Goal: Task Accomplishment & Management: Manage account settings

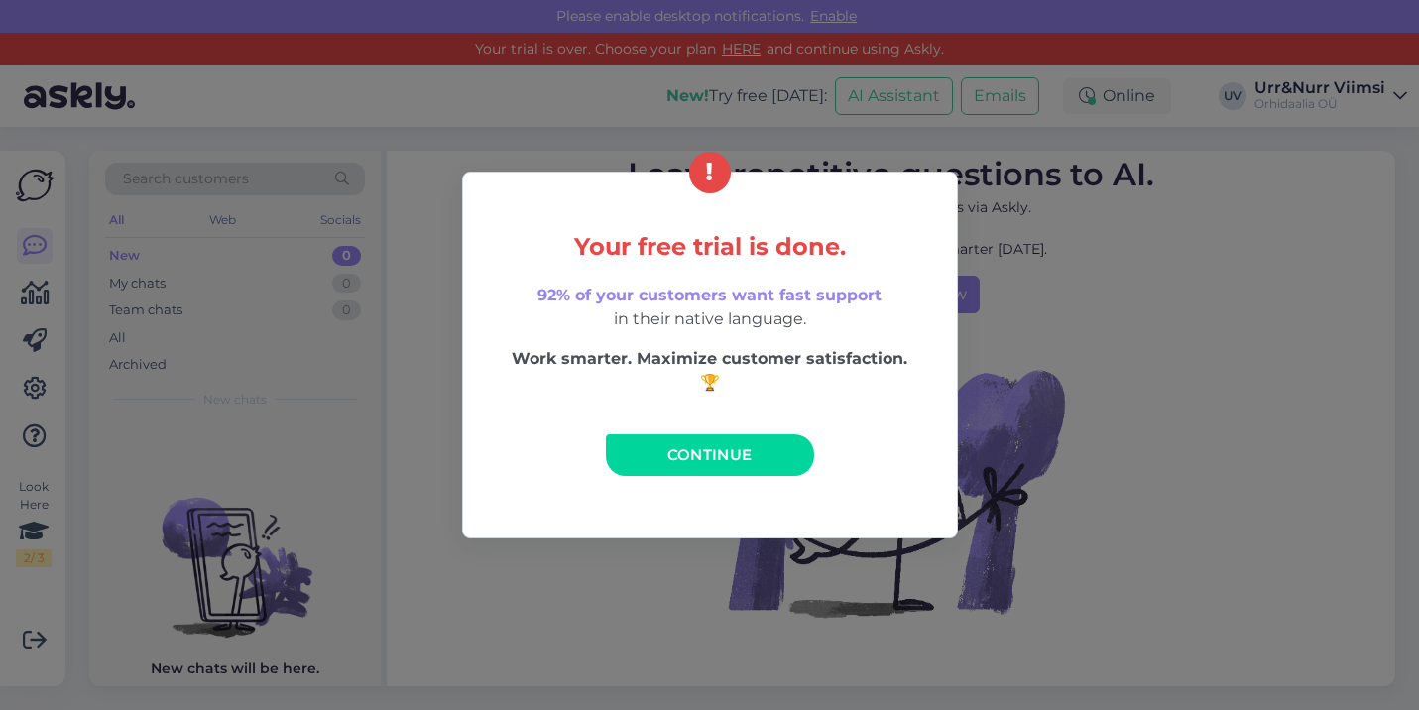
click at [672, 449] on span "Continue" at bounding box center [709, 454] width 85 height 19
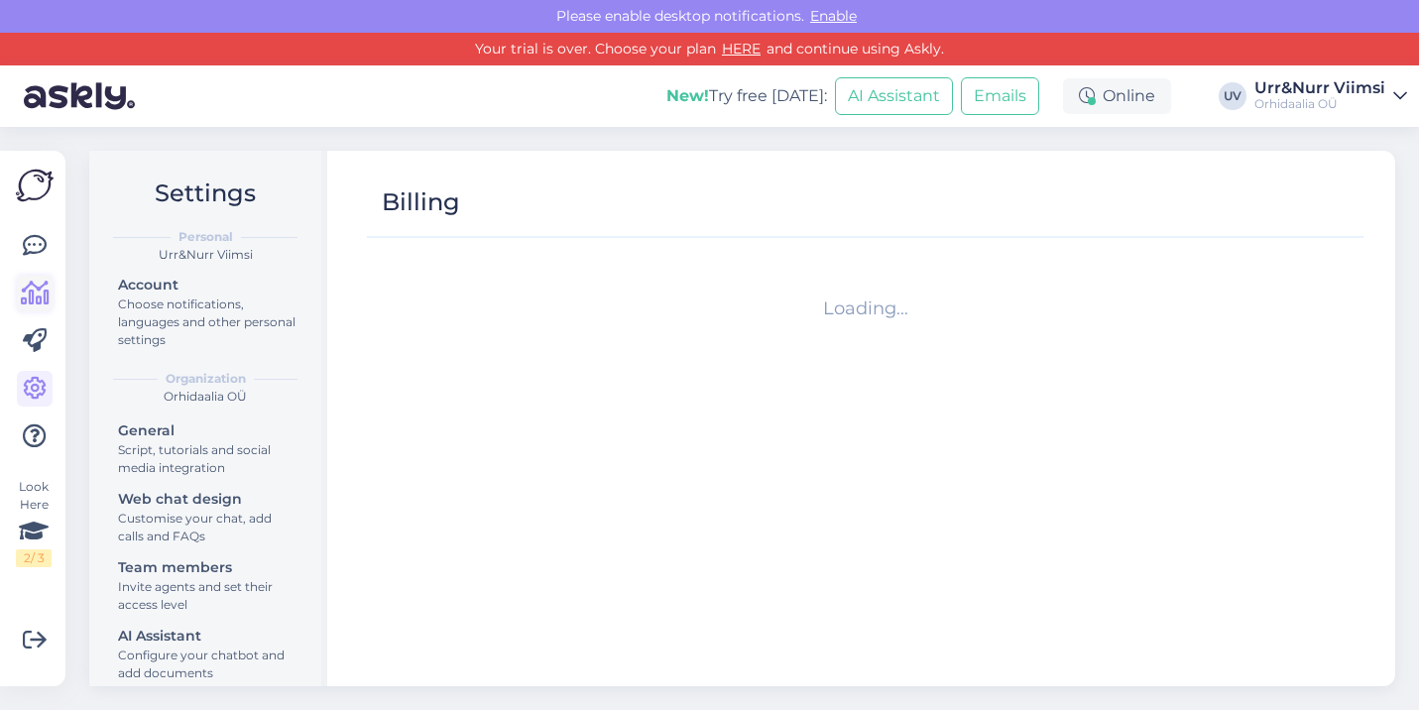
click at [42, 293] on icon at bounding box center [35, 294] width 29 height 24
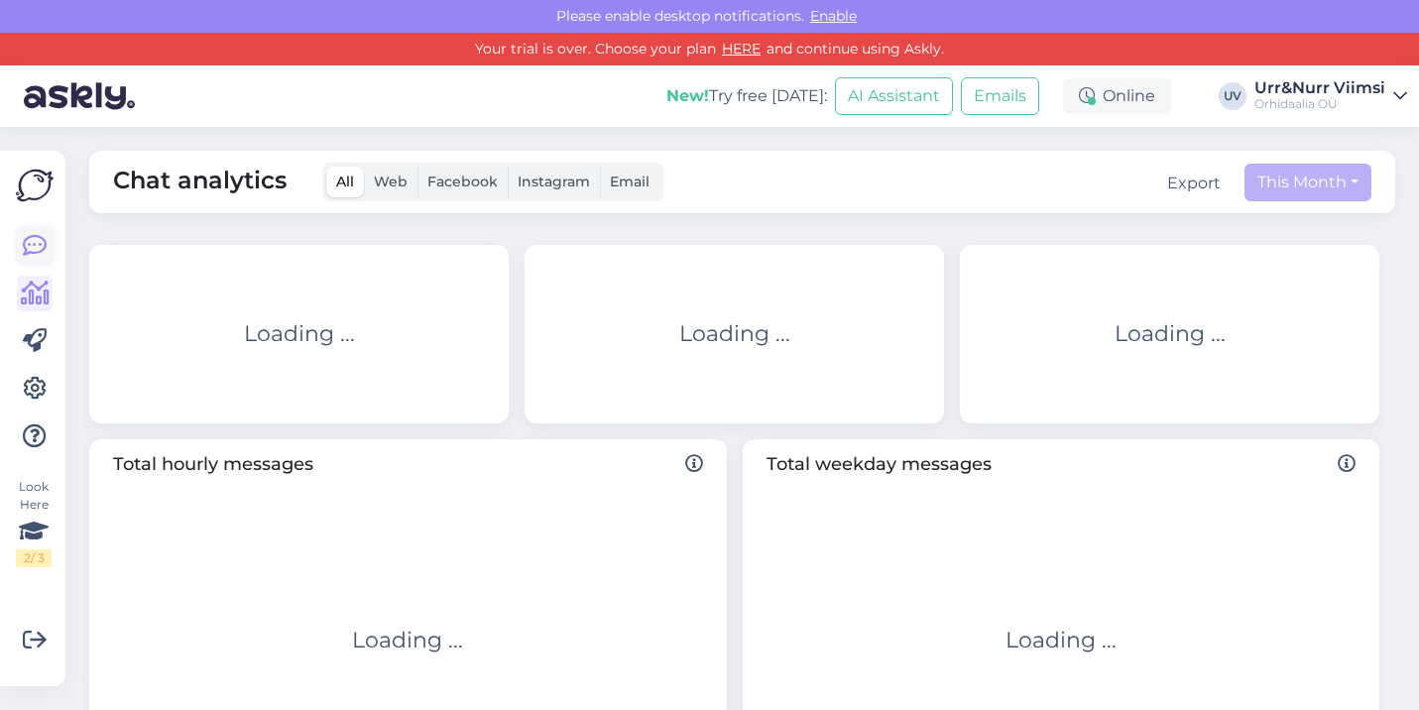
click at [37, 244] on icon at bounding box center [35, 246] width 24 height 24
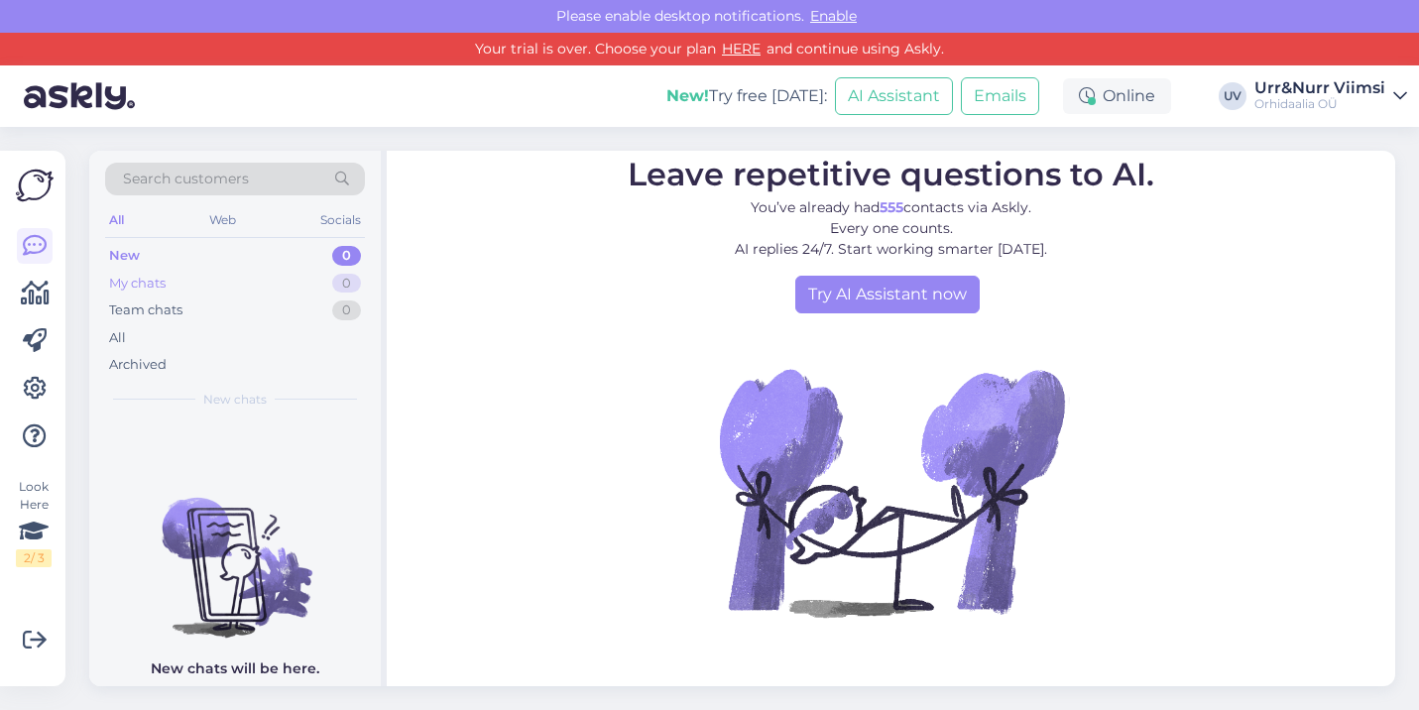
click at [181, 285] on div "My chats 0" at bounding box center [235, 284] width 260 height 28
click at [158, 363] on div "Archived" at bounding box center [138, 365] width 58 height 20
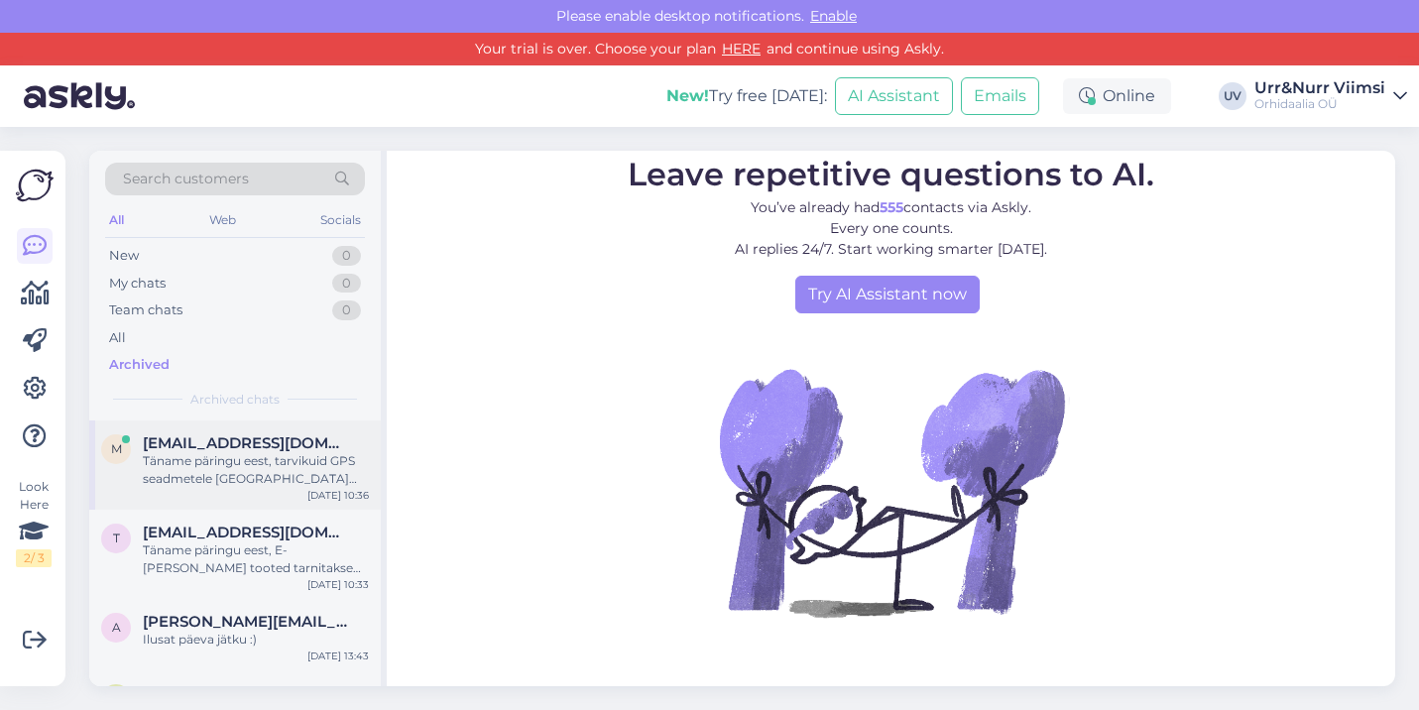
click at [185, 434] on span "[EMAIL_ADDRESS][DOMAIN_NAME]" at bounding box center [246, 443] width 206 height 18
